Goal: Information Seeking & Learning: Understand process/instructions

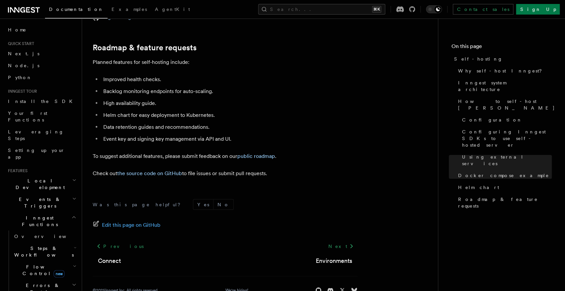
scroll to position [2547, 0]
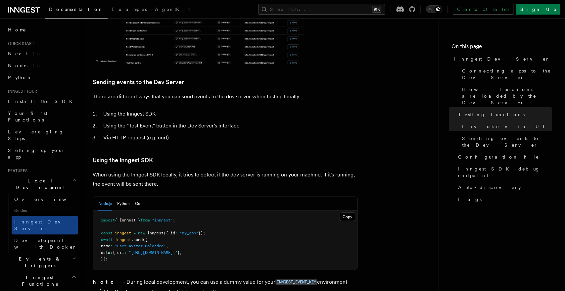
scroll to position [1246, 0]
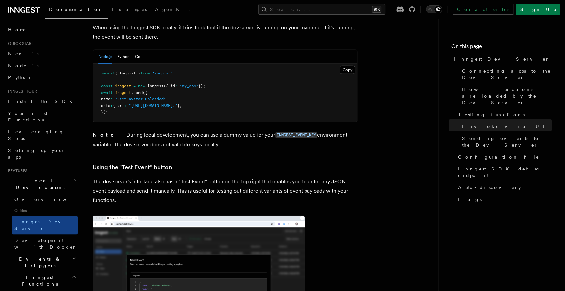
click at [282, 177] on p "The dev server's interface also has a "Test Event" button on the top right that…" at bounding box center [225, 191] width 265 height 28
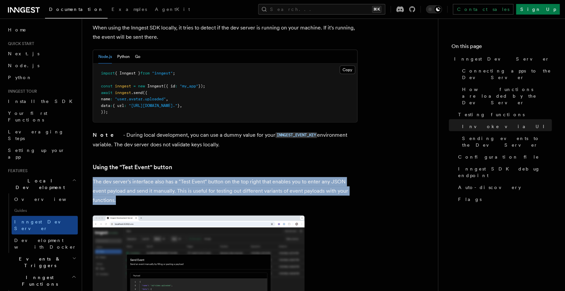
click at [282, 177] on p "The dev server's interface also has a "Test Event" button on the top right that…" at bounding box center [225, 191] width 265 height 28
click at [277, 186] on p "The dev server's interface also has a "Test Event" button on the top right that…" at bounding box center [225, 191] width 265 height 28
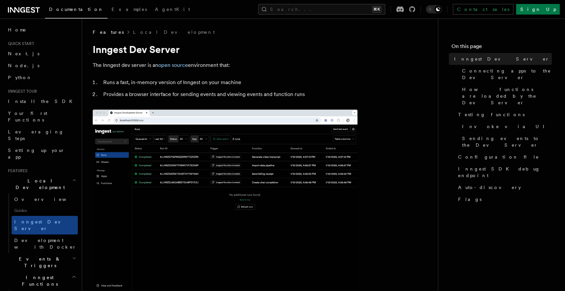
scroll to position [0, 0]
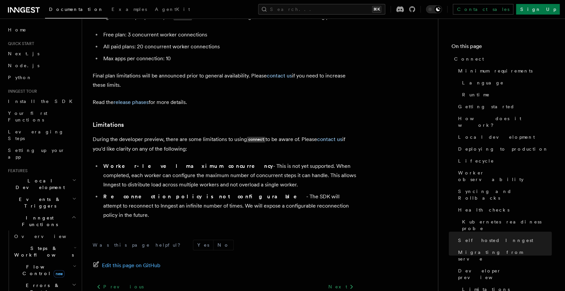
scroll to position [3673, 0]
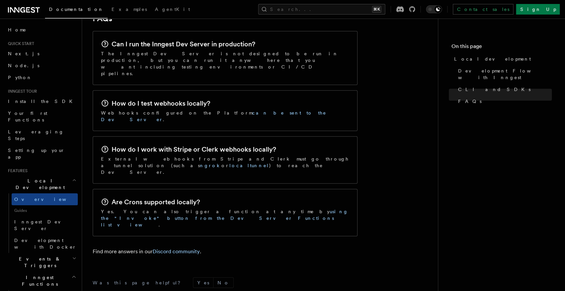
scroll to position [1064, 0]
